Goal: Information Seeking & Learning: Check status

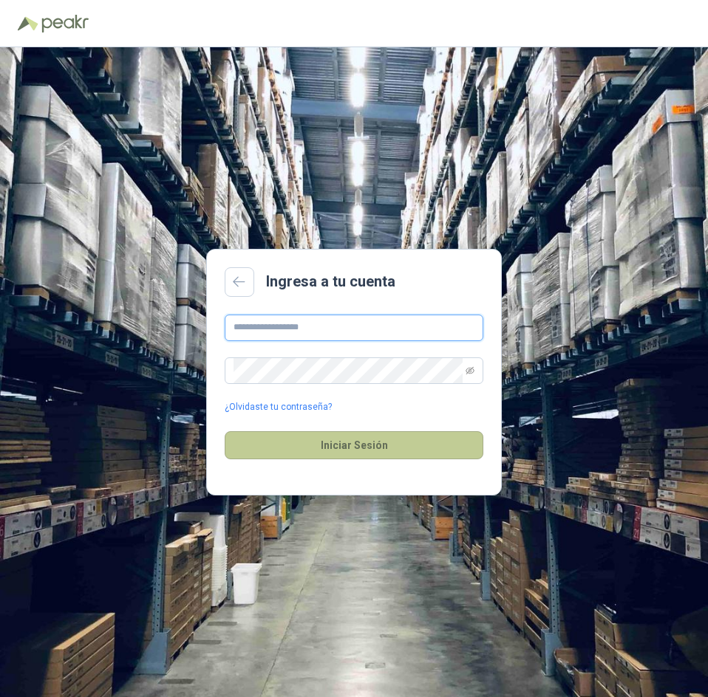
type input "**********"
click at [367, 434] on button "Iniciar Sesión" at bounding box center [354, 445] width 259 height 28
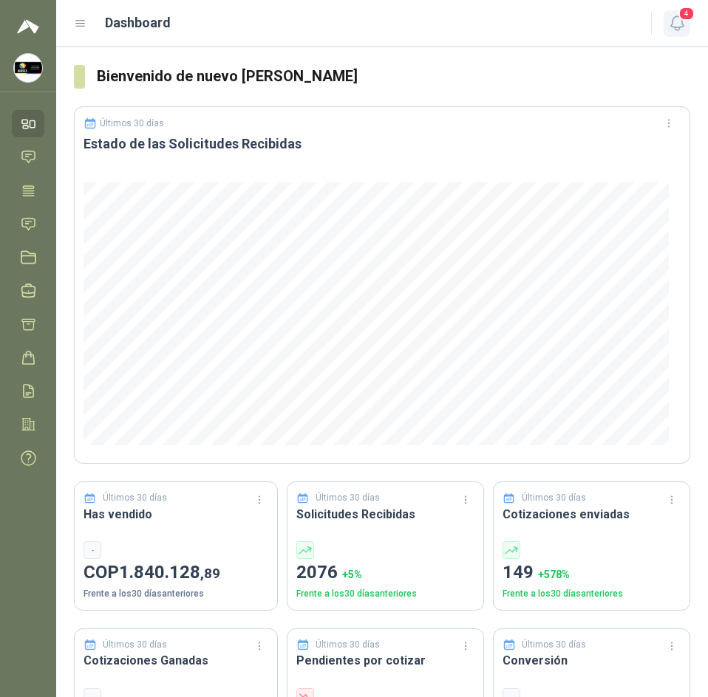
click at [679, 21] on icon "button" at bounding box center [677, 23] width 18 height 18
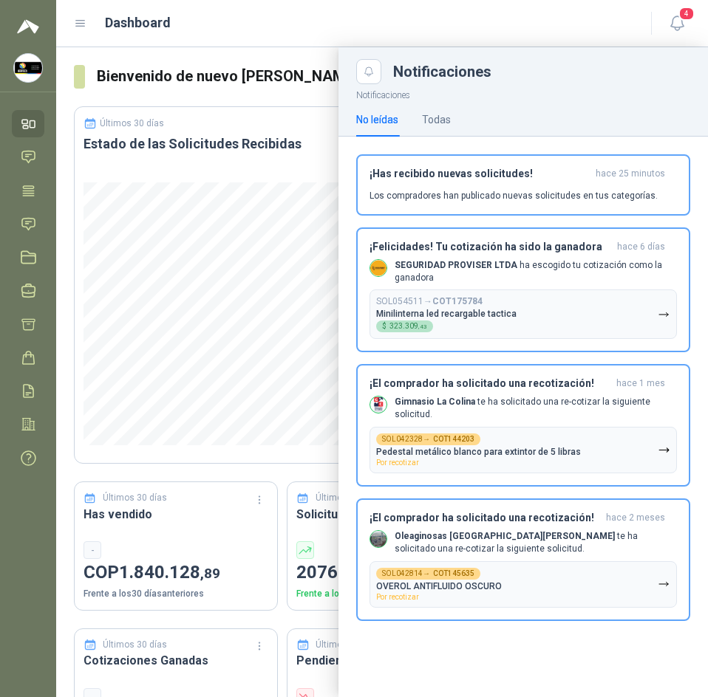
click at [235, 46] on header "Dashboard 4" at bounding box center [382, 23] width 652 height 47
click at [318, 13] on div "Dashboard" at bounding box center [353, 23] width 559 height 21
click at [22, 228] on icon at bounding box center [29, 224] width 16 height 16
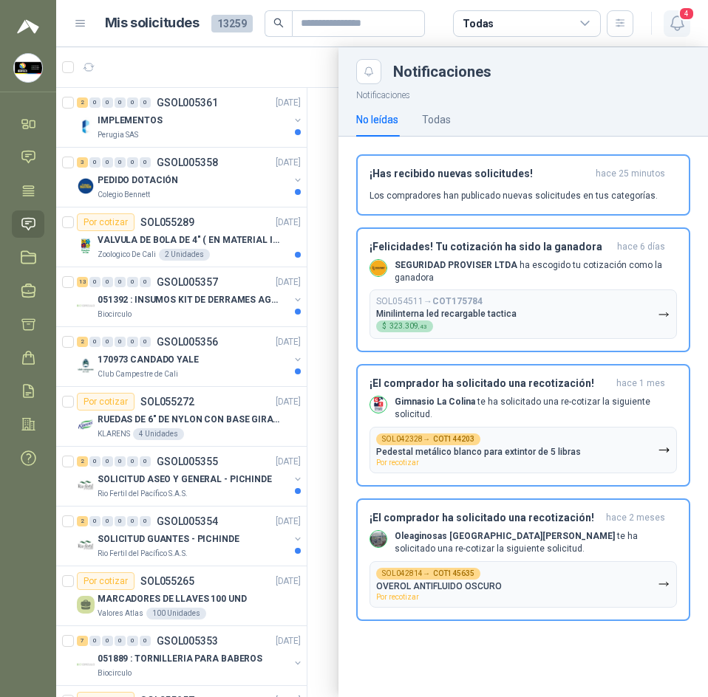
click at [680, 33] on button "4" at bounding box center [676, 23] width 27 height 27
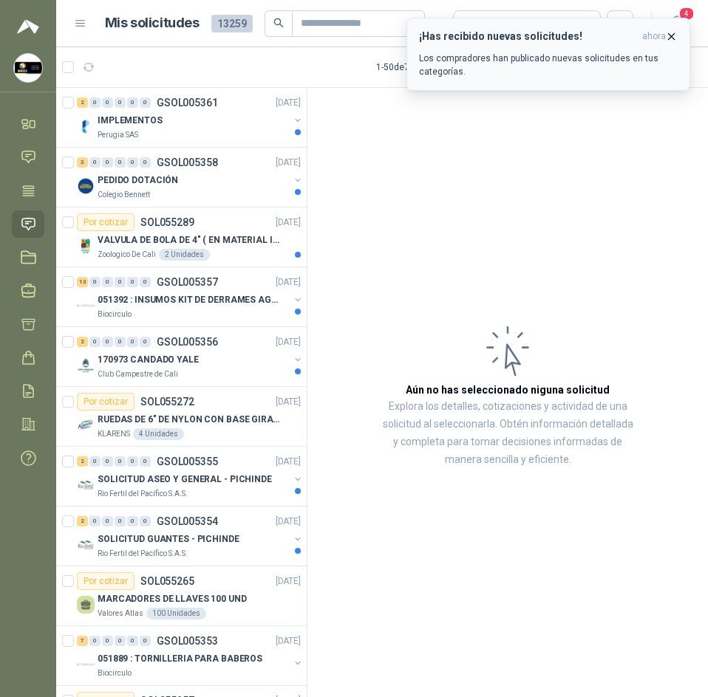
click at [670, 37] on icon "button" at bounding box center [671, 36] width 13 height 13
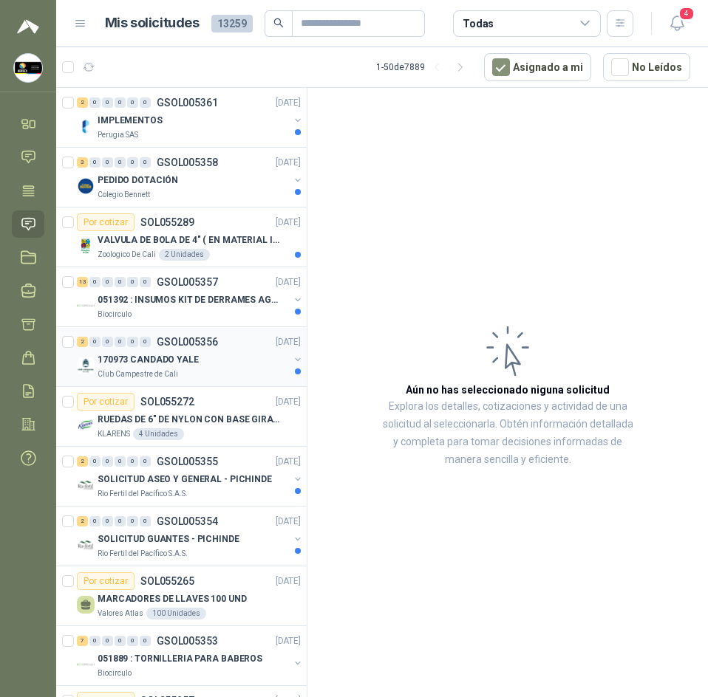
click at [161, 351] on div "170973 CANDADO YALE" at bounding box center [193, 360] width 191 height 18
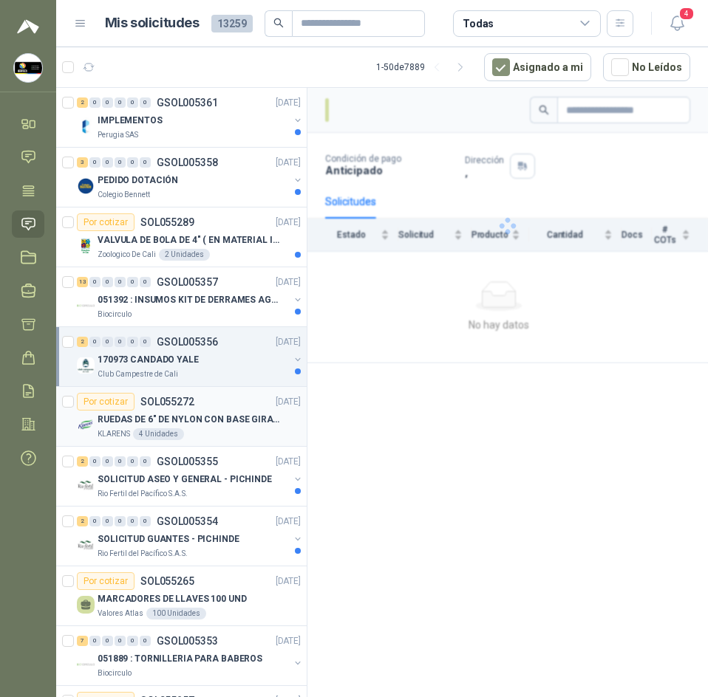
click at [214, 411] on div "RUEDAS DE 6" DE NYLON CON BASE GIRATORIA EN ACERO INOXIDABLE" at bounding box center [199, 420] width 203 height 18
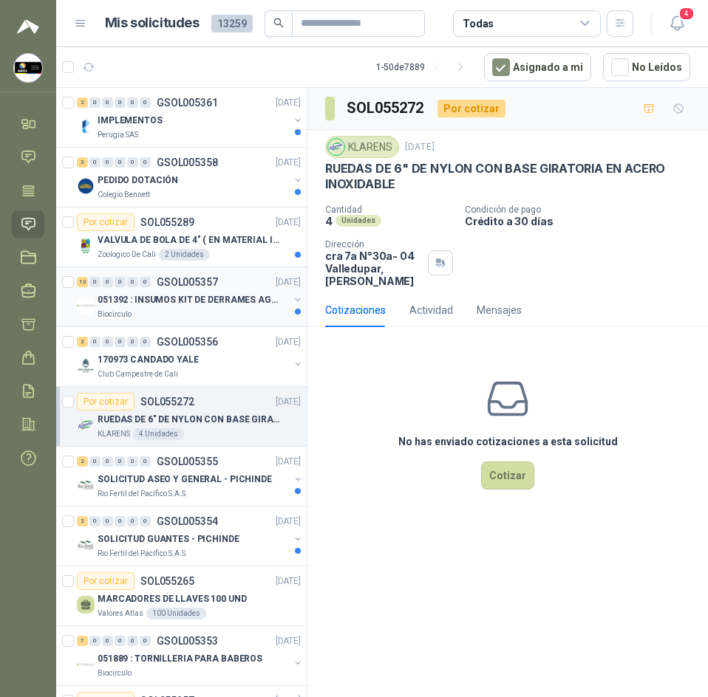
click at [211, 305] on p "051392 : INSUMOS KIT DE DERRAMES AGOSTO 2025" at bounding box center [190, 300] width 184 height 14
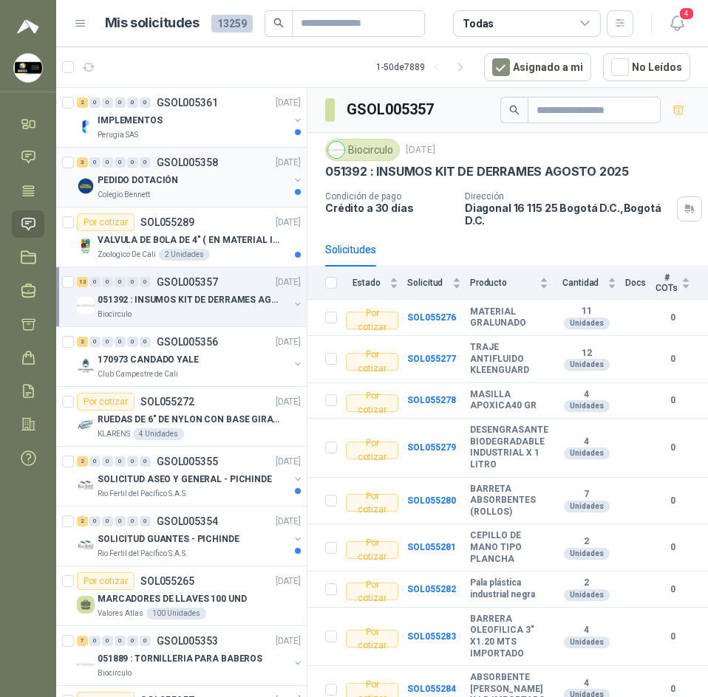
click at [177, 175] on div "PEDIDO DOTACIÓN" at bounding box center [193, 180] width 191 height 18
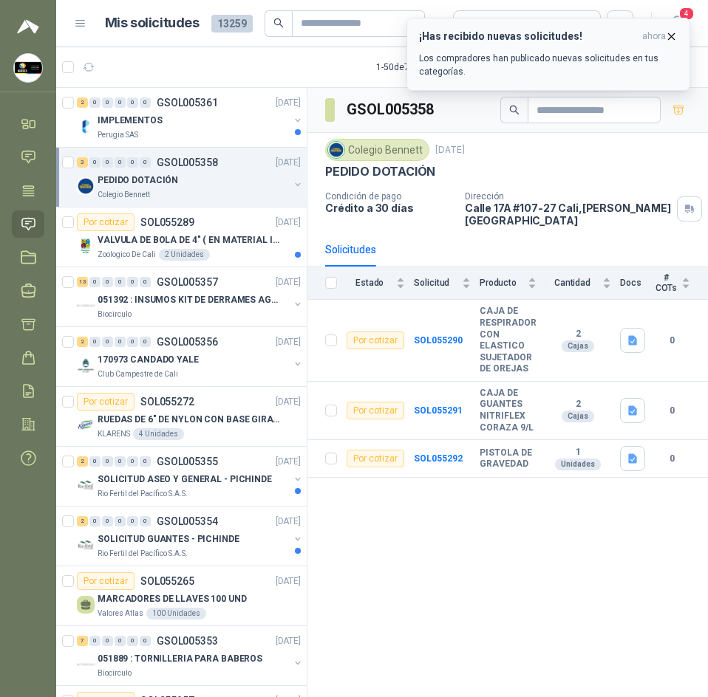
click at [670, 38] on icon "button" at bounding box center [672, 36] width 6 height 6
